Goal: Task Accomplishment & Management: Manage account settings

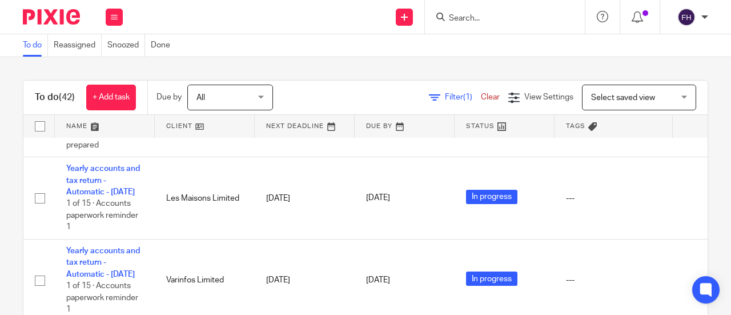
scroll to position [789, 0]
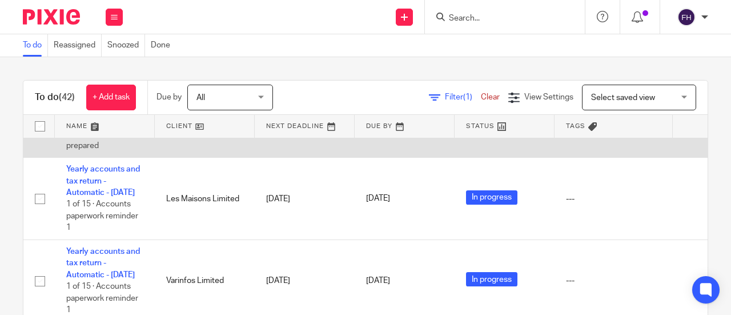
click at [124, 115] on link "Yearly accounts and tax return - Automatic - [DATE]" at bounding box center [103, 98] width 74 height 31
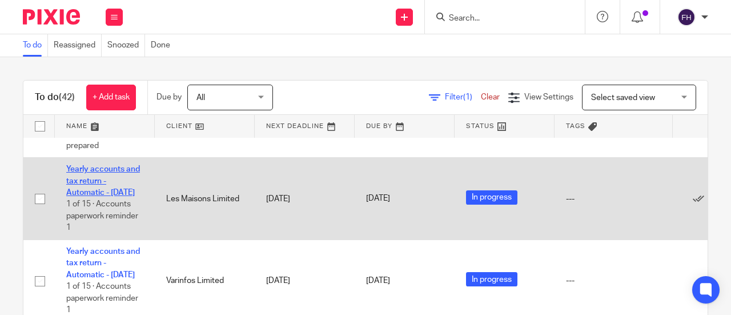
click at [119, 196] on link "Yearly accounts and tax return - Automatic - [DATE]" at bounding box center [103, 180] width 74 height 31
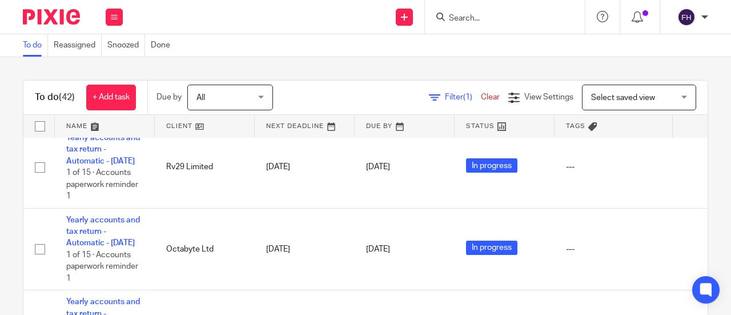
scroll to position [1149, 0]
click at [125, 82] on link "Yearly accounts and tax return - Automatic - March 2024" at bounding box center [103, 66] width 74 height 31
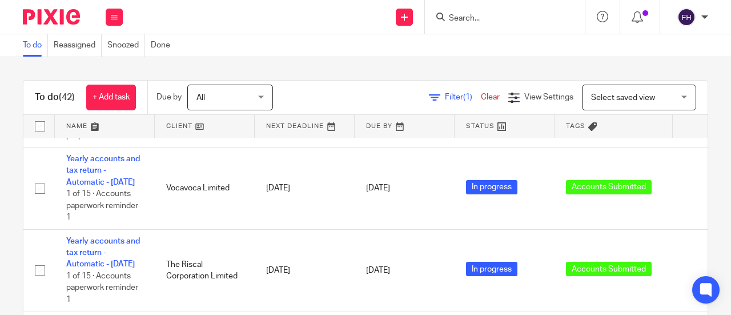
scroll to position [0, 0]
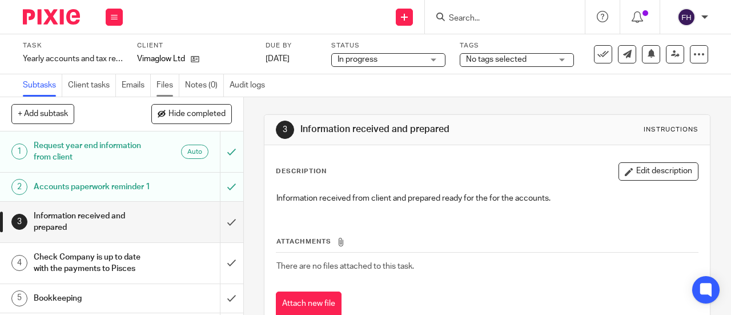
click at [163, 88] on link "Files" at bounding box center [167, 85] width 23 height 22
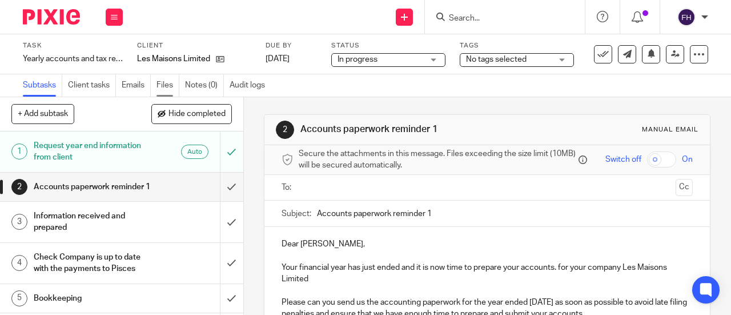
click at [163, 85] on link "Files" at bounding box center [167, 85] width 23 height 22
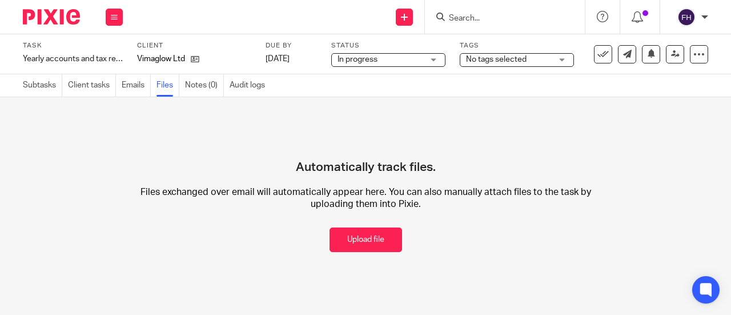
click at [126, 86] on link "Emails" at bounding box center [136, 85] width 29 height 22
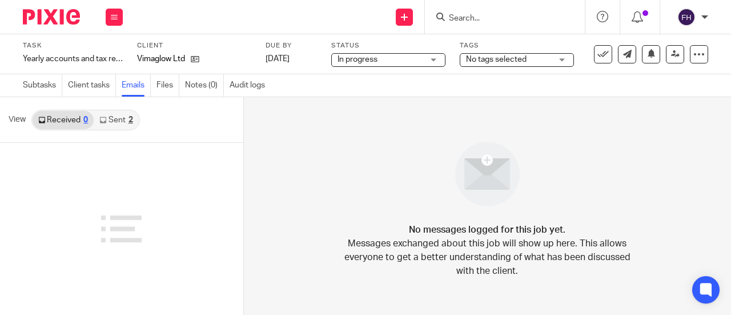
click at [53, 88] on link "Subtasks" at bounding box center [42, 85] width 39 height 22
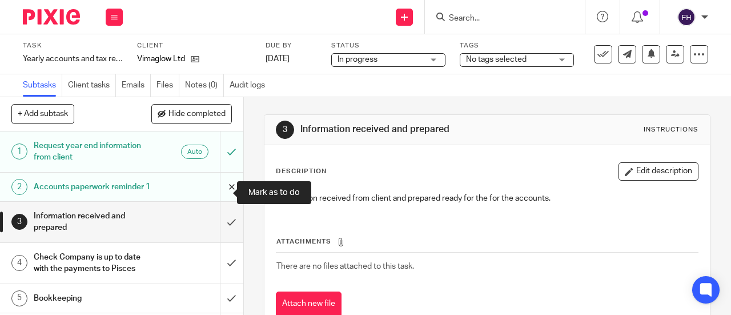
click at [219, 191] on input "submit" at bounding box center [121, 186] width 243 height 29
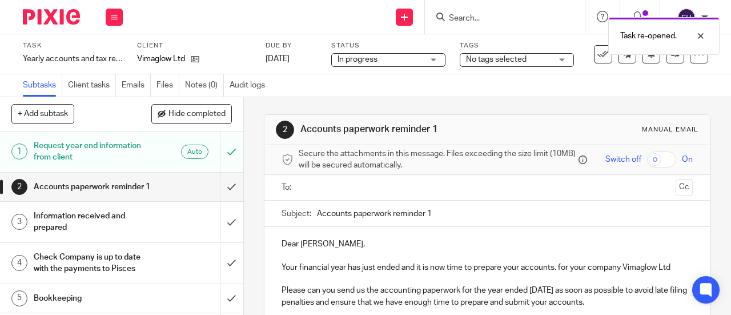
click at [438, 214] on input "Accounts paperwork reminder 1" at bounding box center [505, 213] width 376 height 26
type input "Accounts paperwork reminder 3"
click at [407, 193] on input "text" at bounding box center [487, 187] width 368 height 13
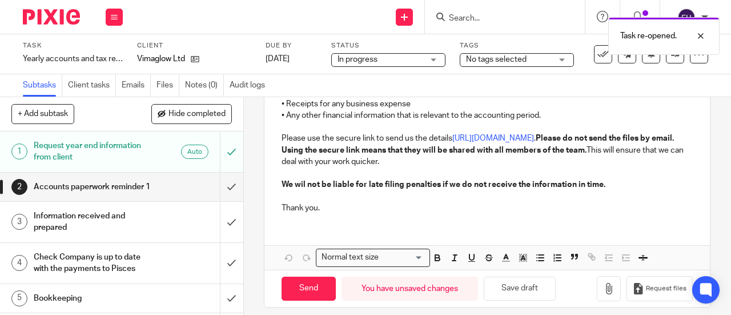
scroll to position [305, 0]
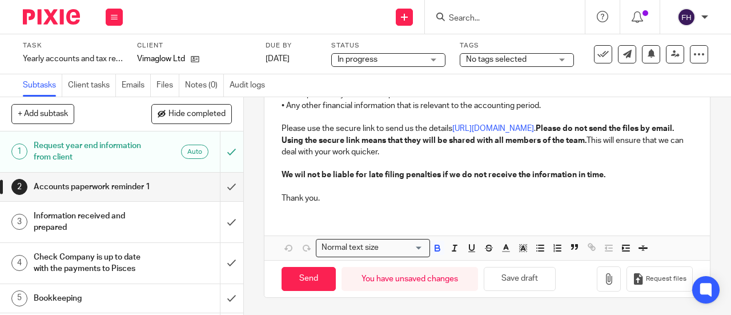
click at [300, 177] on strong "We wil not be liable for late filing penalties if we do not receive the informa…" at bounding box center [443, 175] width 324 height 8
click at [302, 278] on input "Send" at bounding box center [308, 279] width 54 height 25
type input "Sent"
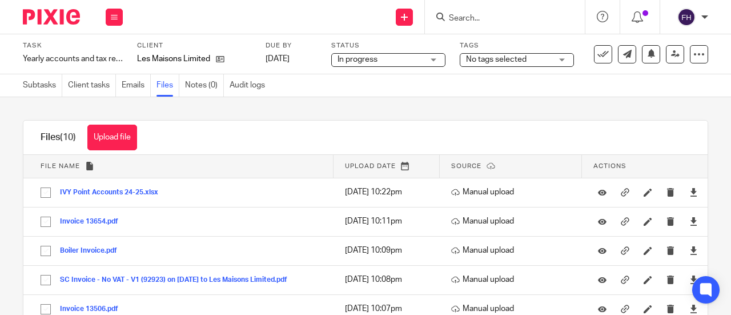
click at [489, 58] on span "No tags selected" at bounding box center [496, 59] width 61 height 8
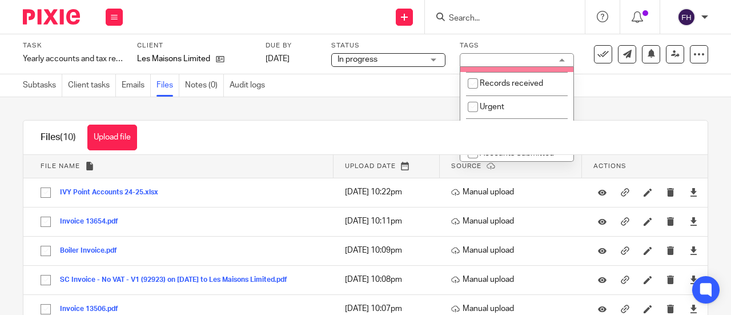
scroll to position [63, 0]
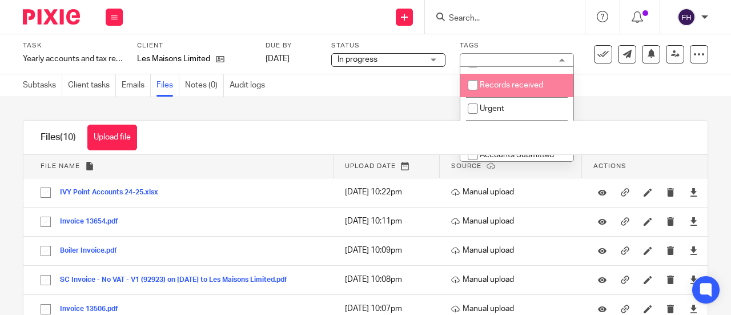
click at [489, 90] on li "Records received" at bounding box center [516, 85] width 113 height 23
checkbox input "true"
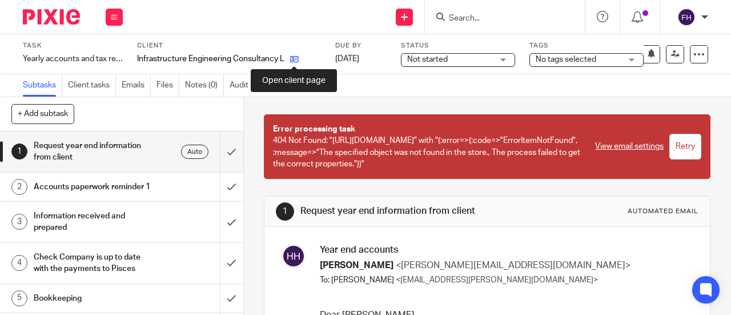
click at [291, 57] on icon at bounding box center [294, 59] width 9 height 9
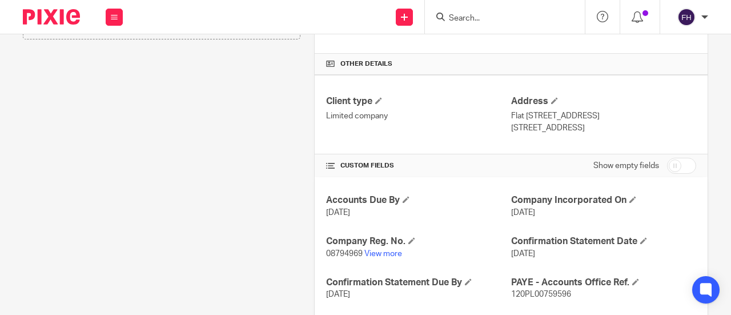
scroll to position [344, 0]
click at [383, 249] on link "View more" at bounding box center [383, 253] width 38 height 8
